Goal: Task Accomplishment & Management: Complete application form

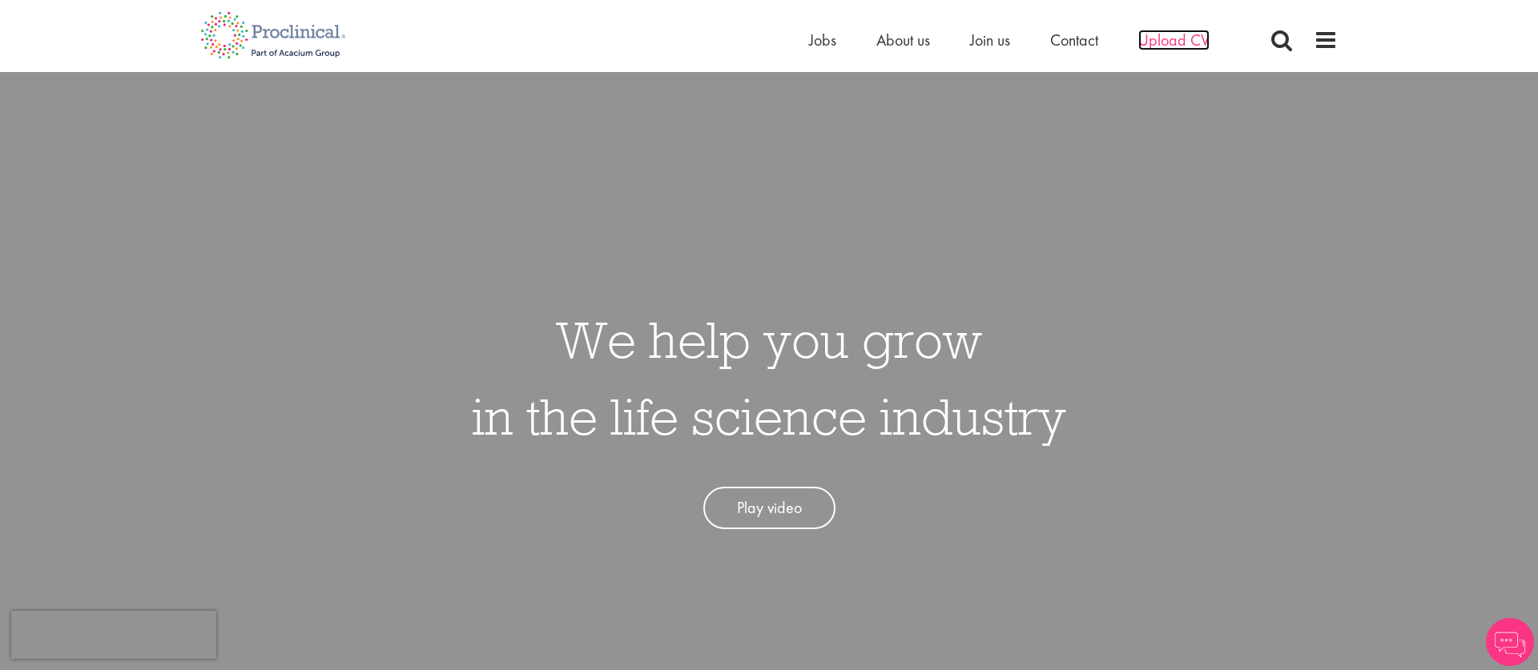
click at [1165, 38] on span "Upload CV" at bounding box center [1173, 40] width 71 height 21
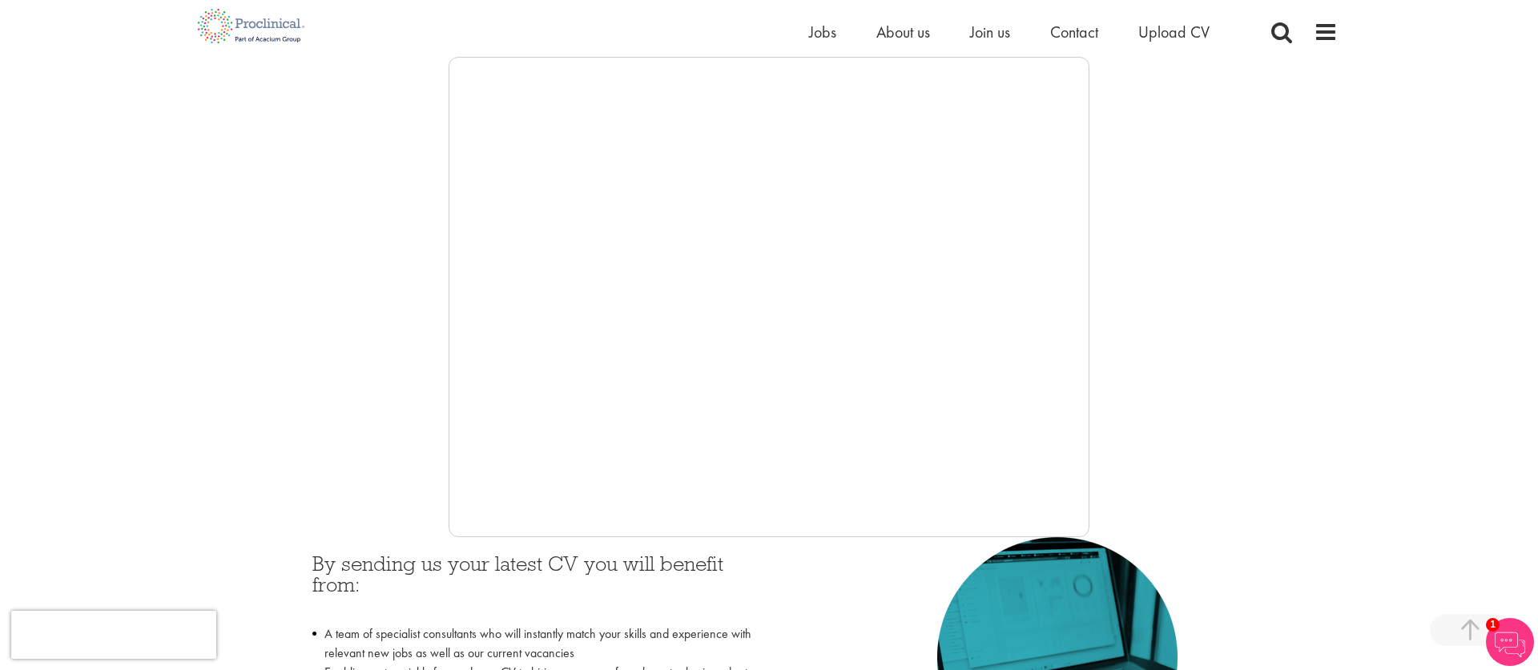
scroll to position [273, 0]
click at [335, 475] on div at bounding box center [768, 295] width 1137 height 481
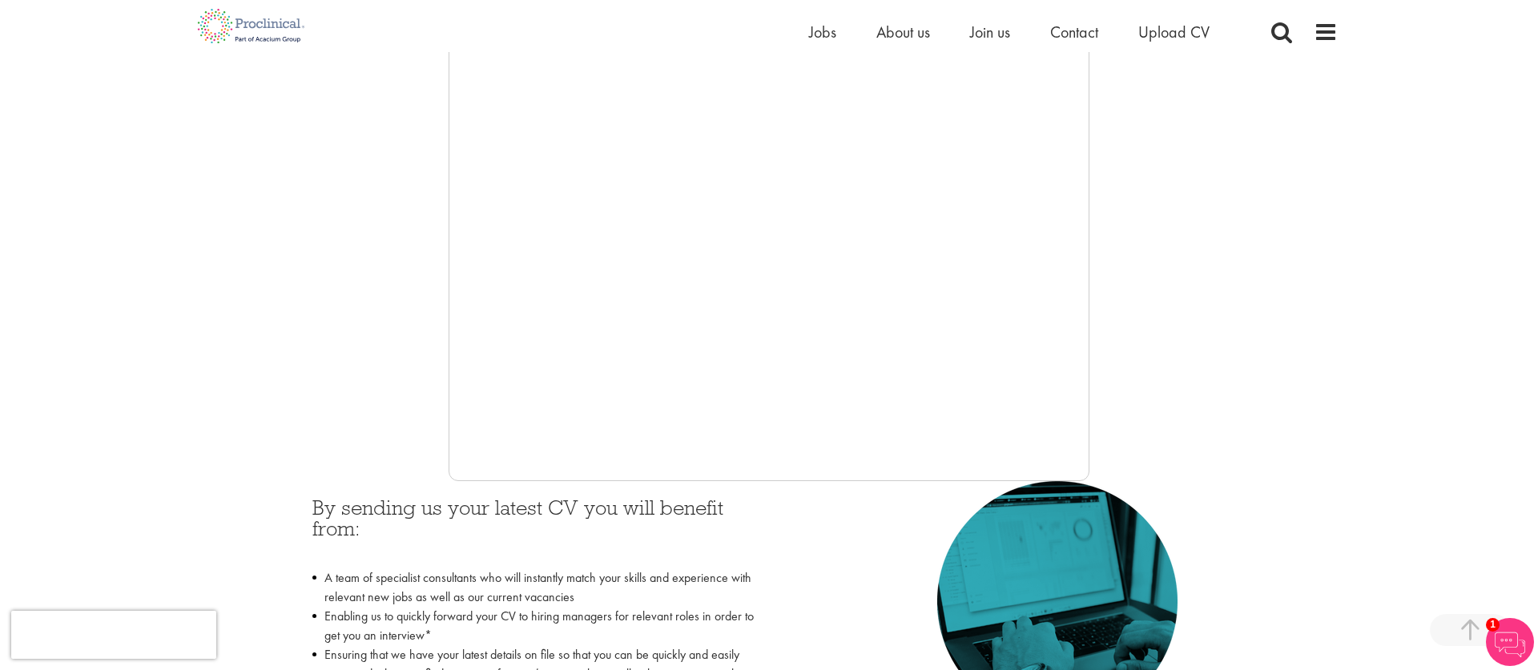
scroll to position [320, 0]
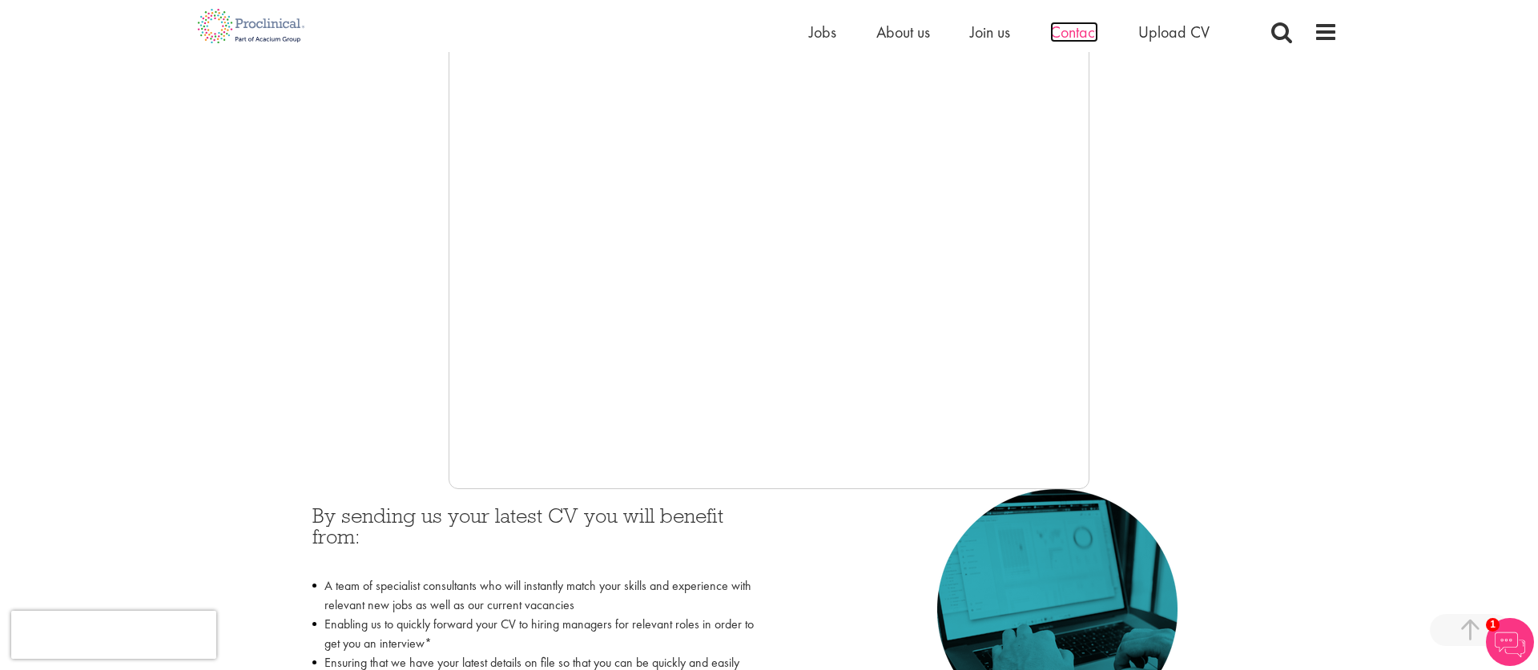
click at [1069, 31] on span "Contact" at bounding box center [1074, 32] width 48 height 21
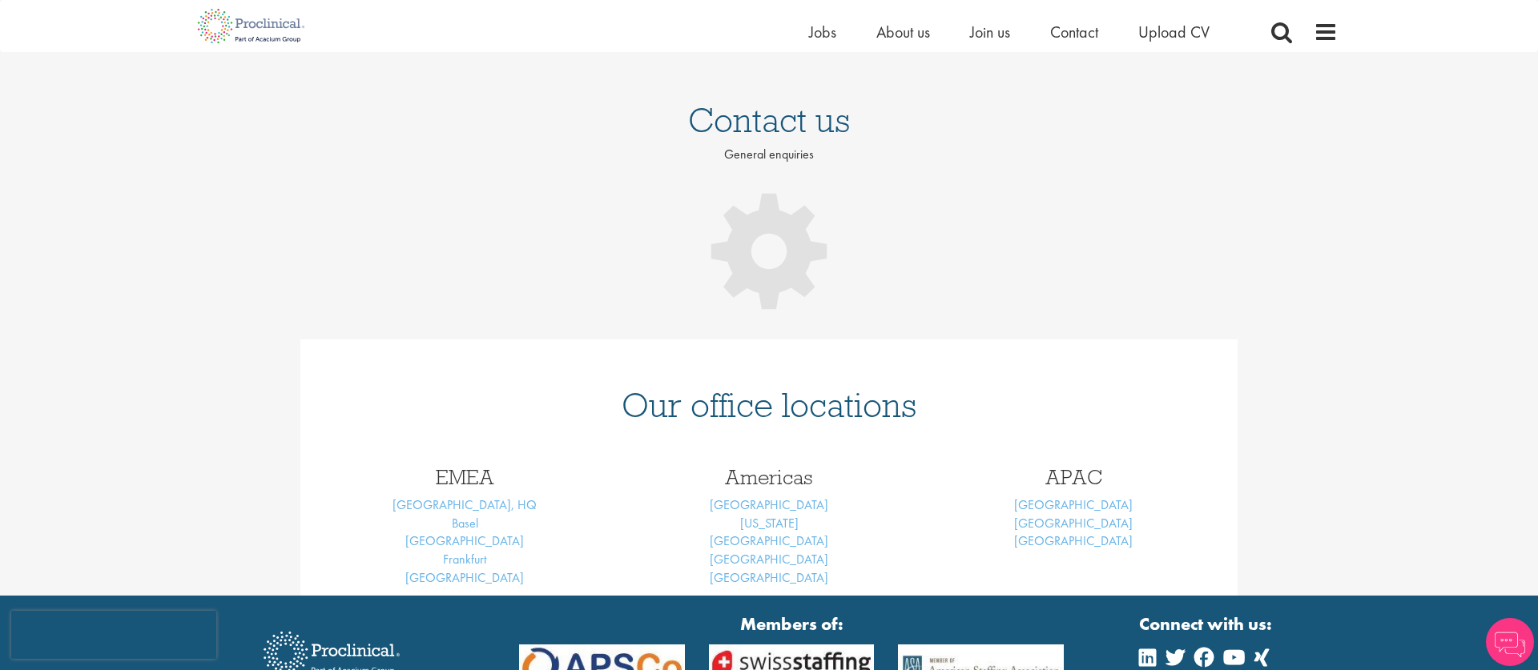
scroll to position [84, 0]
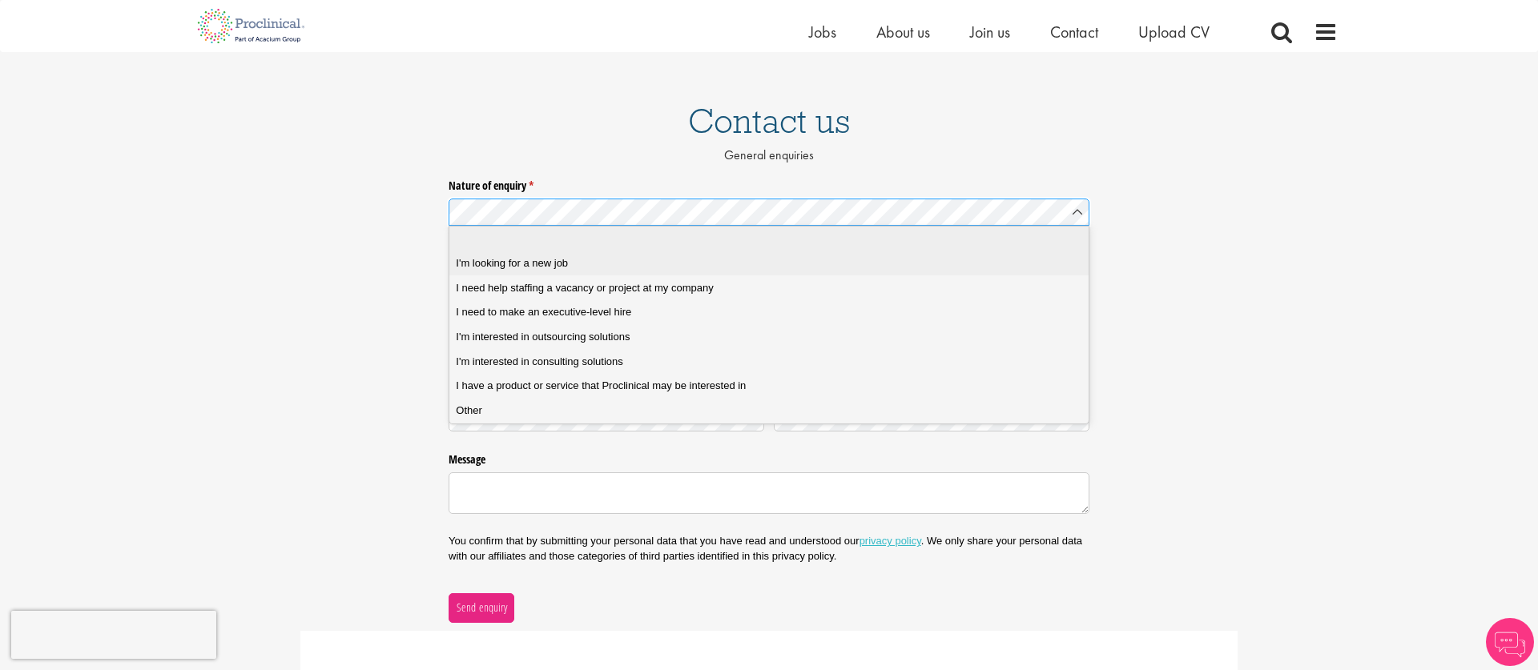
click at [611, 271] on job "I'm looking for a new job" at bounding box center [768, 263] width 639 height 25
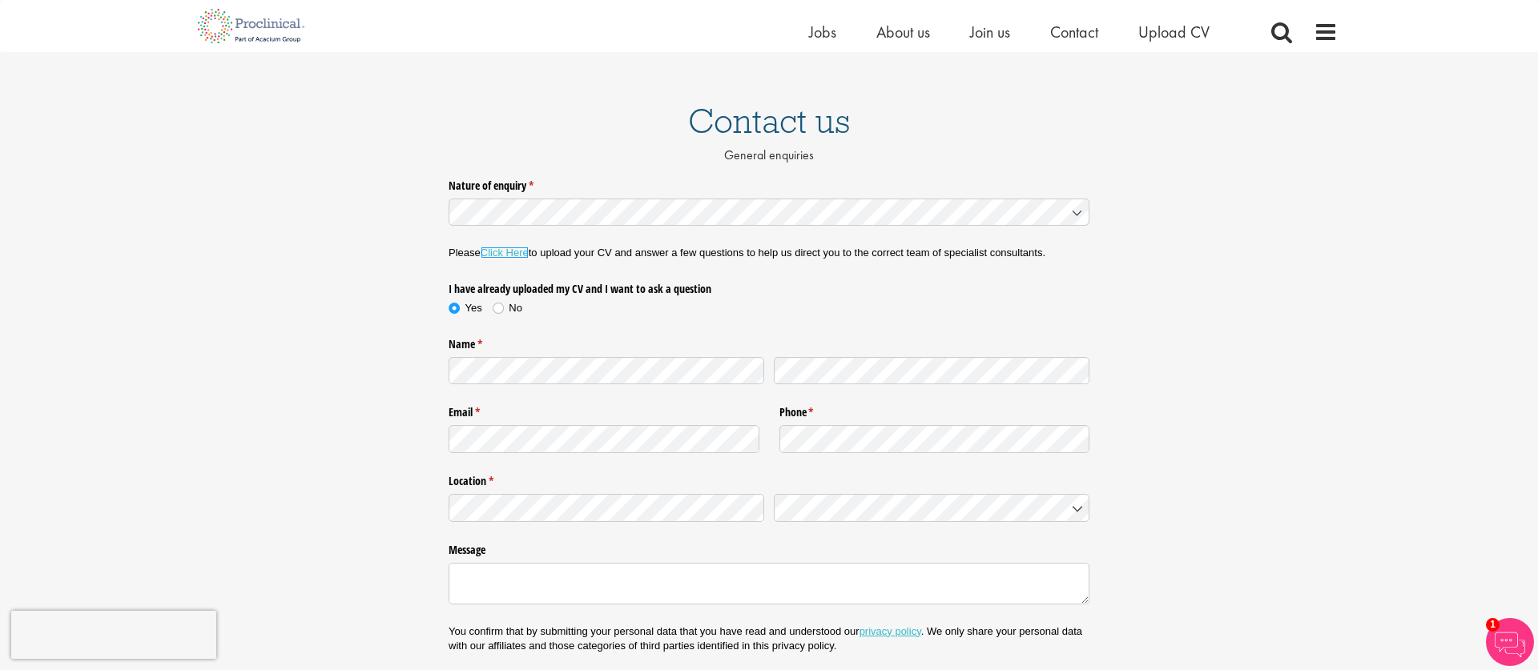
click at [509, 255] on link "Click Here" at bounding box center [505, 253] width 48 height 12
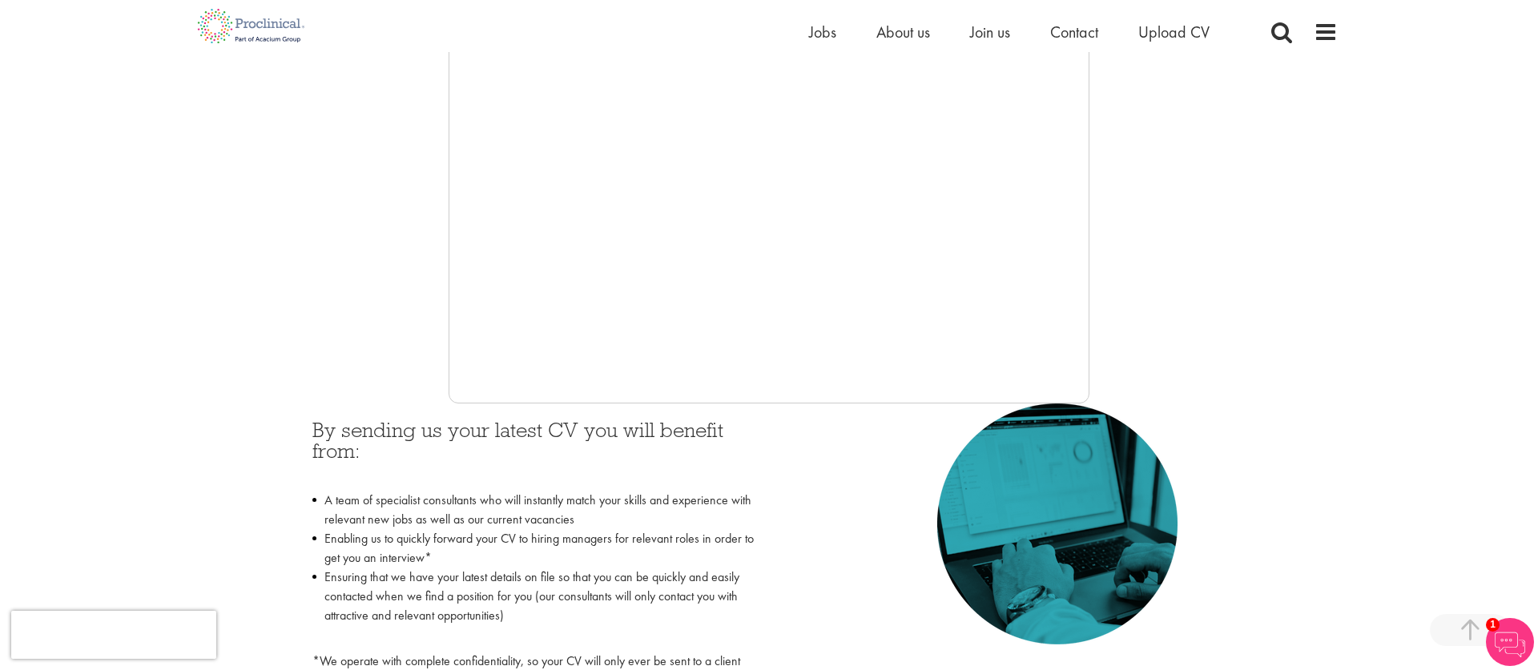
scroll to position [390, 0]
